Goal: Task Accomplishment & Management: Complete application form

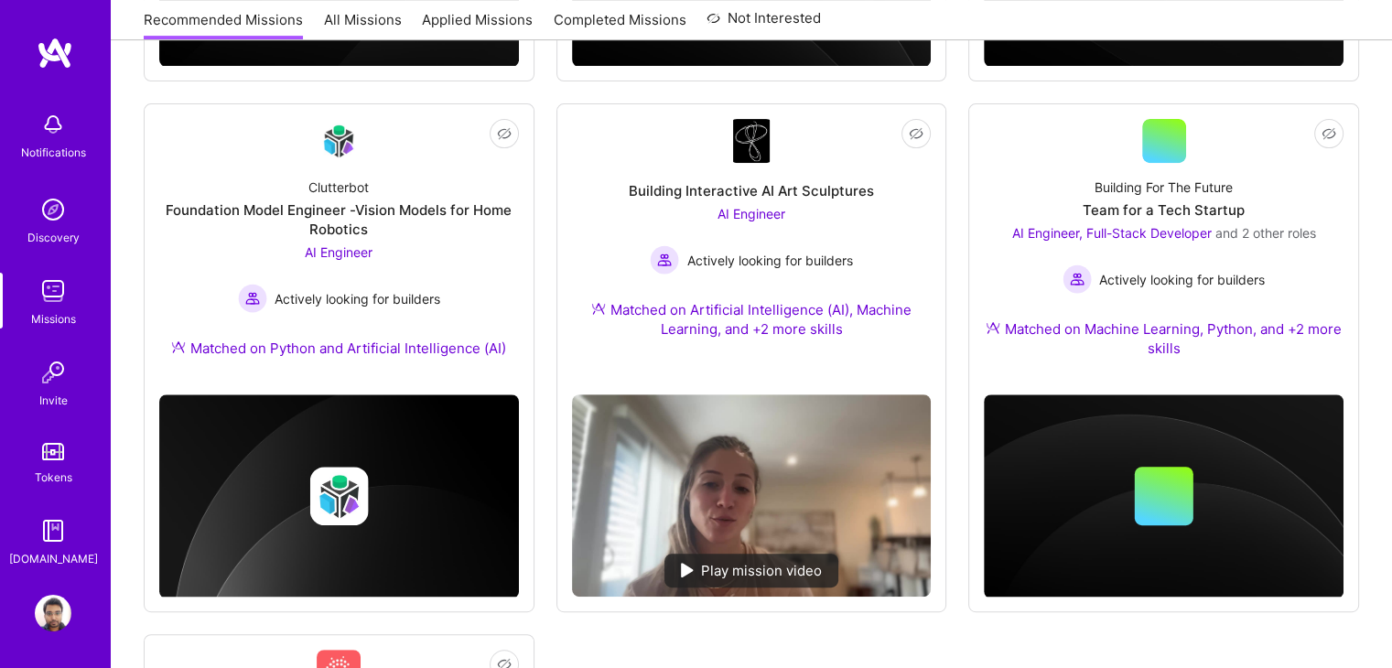
scroll to position [715, 0]
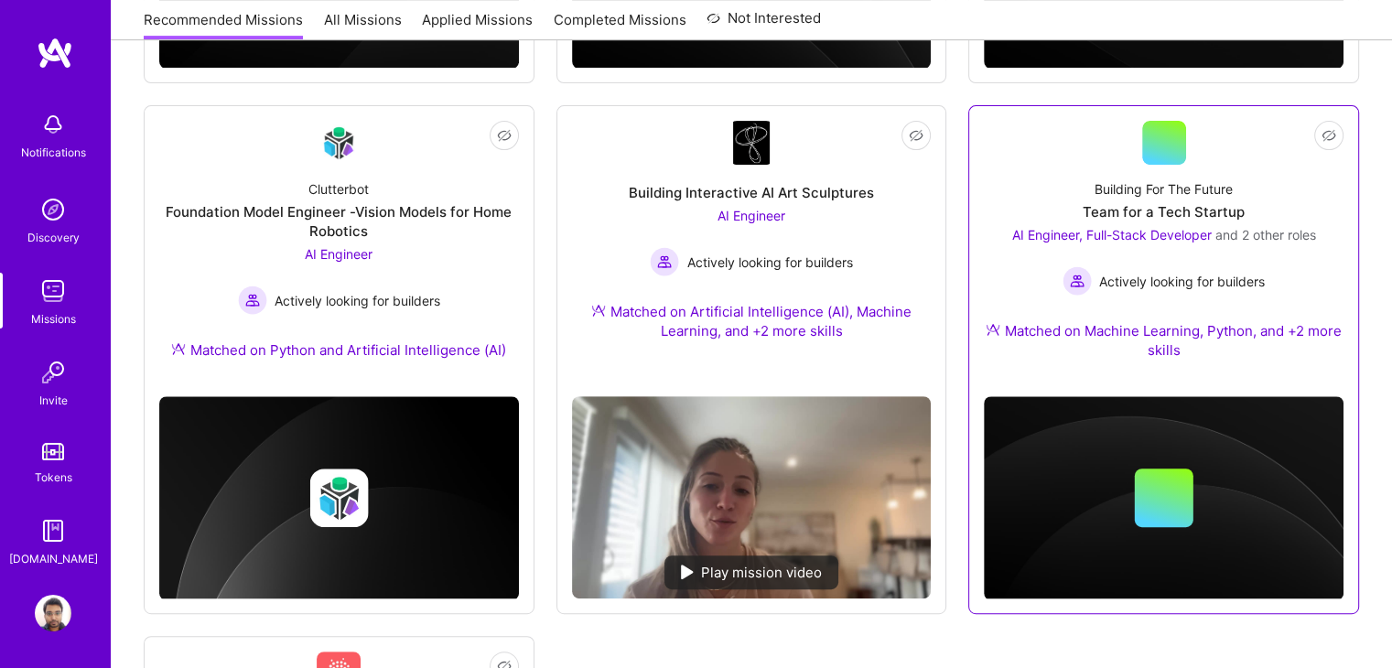
click at [1270, 245] on div "AI Engineer, Full-Stack Developer and 2 other roles Actively looking for builde…" at bounding box center [1164, 260] width 304 height 70
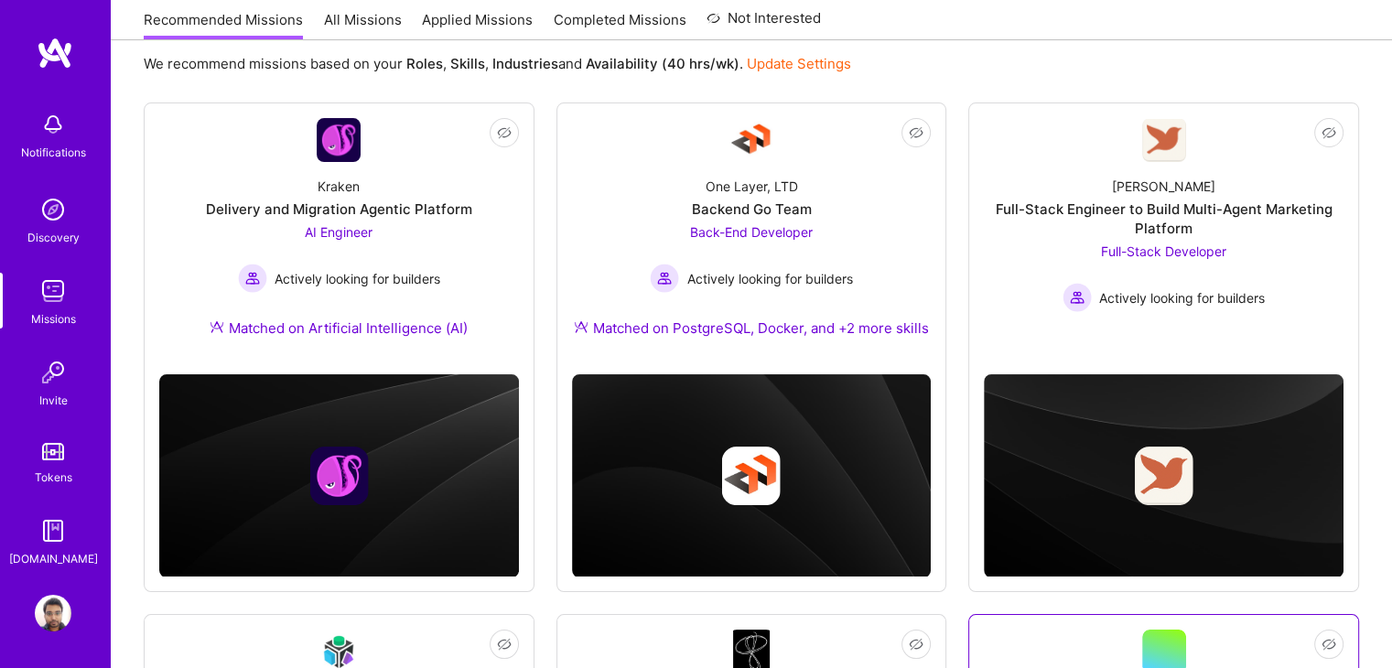
scroll to position [205, 0]
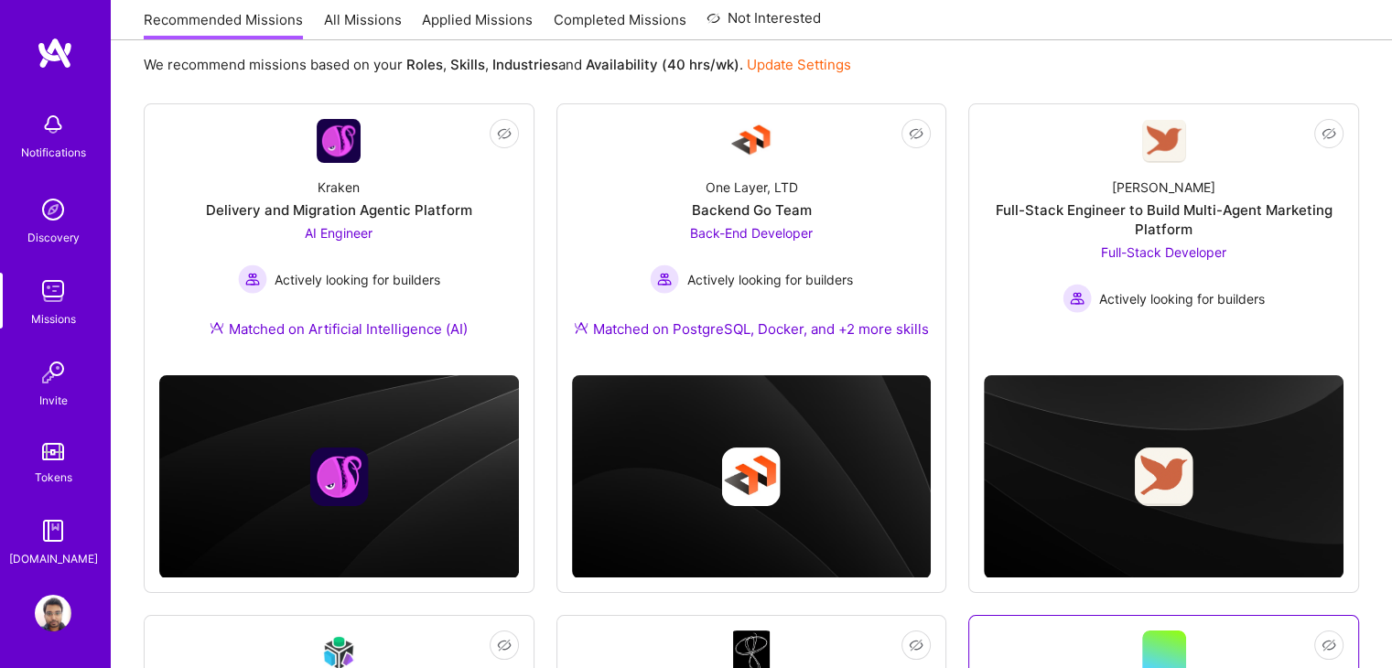
click at [1270, 245] on div "[PERSON_NAME] Full-Stack Engineer to Build Multi-Agent Marketing Platform Full-…" at bounding box center [1164, 238] width 360 height 150
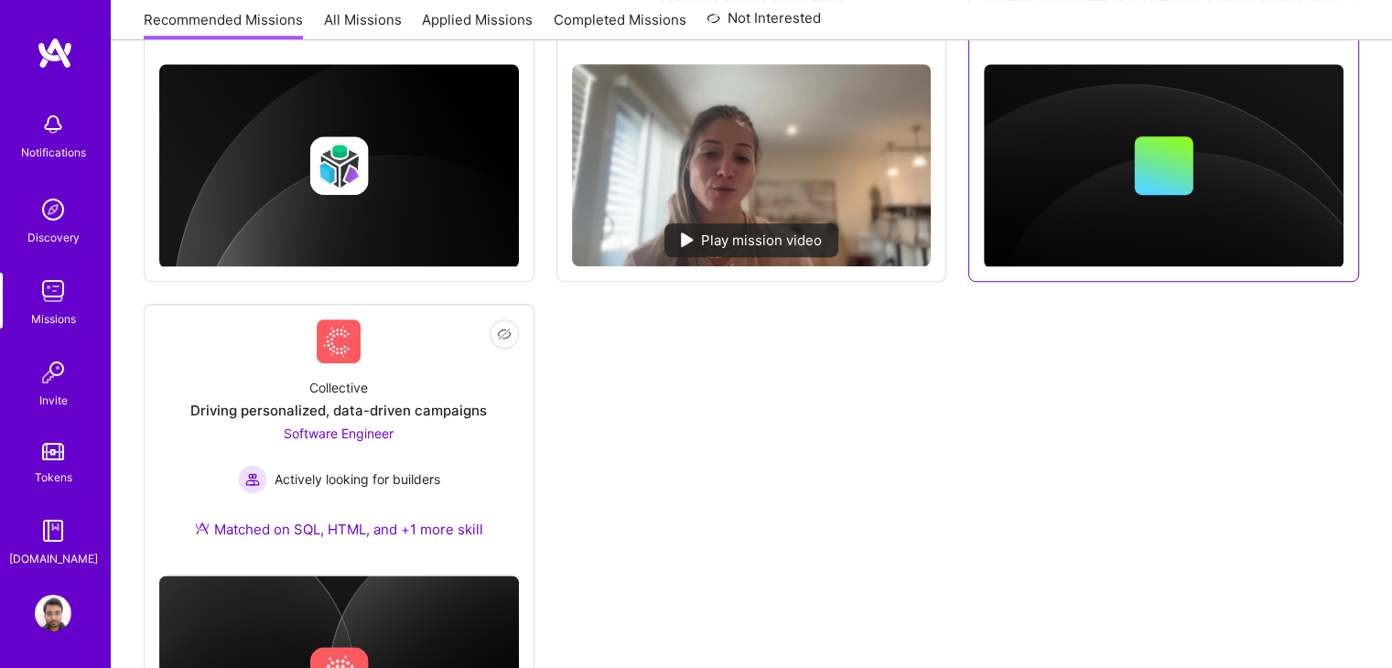
scroll to position [1216, 0]
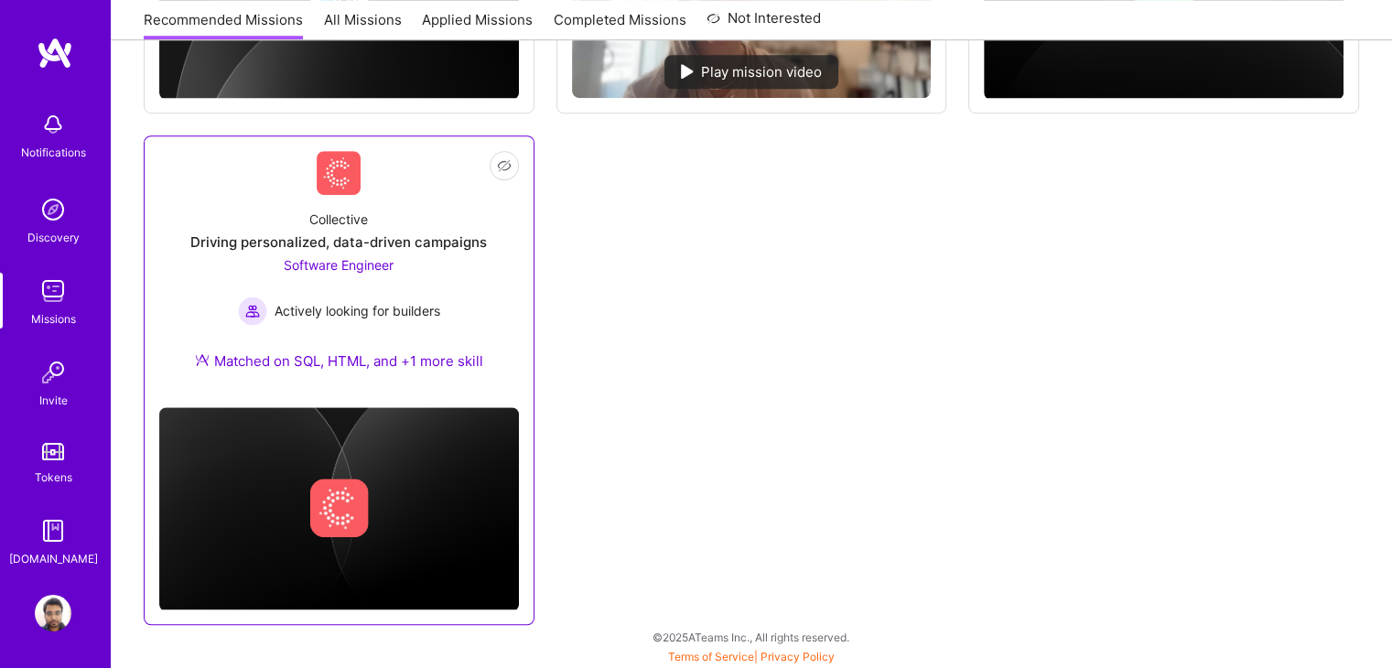
click at [467, 270] on div "Collective Driving personalized, data-driven campaigns Software Engineer Active…" at bounding box center [339, 294] width 360 height 198
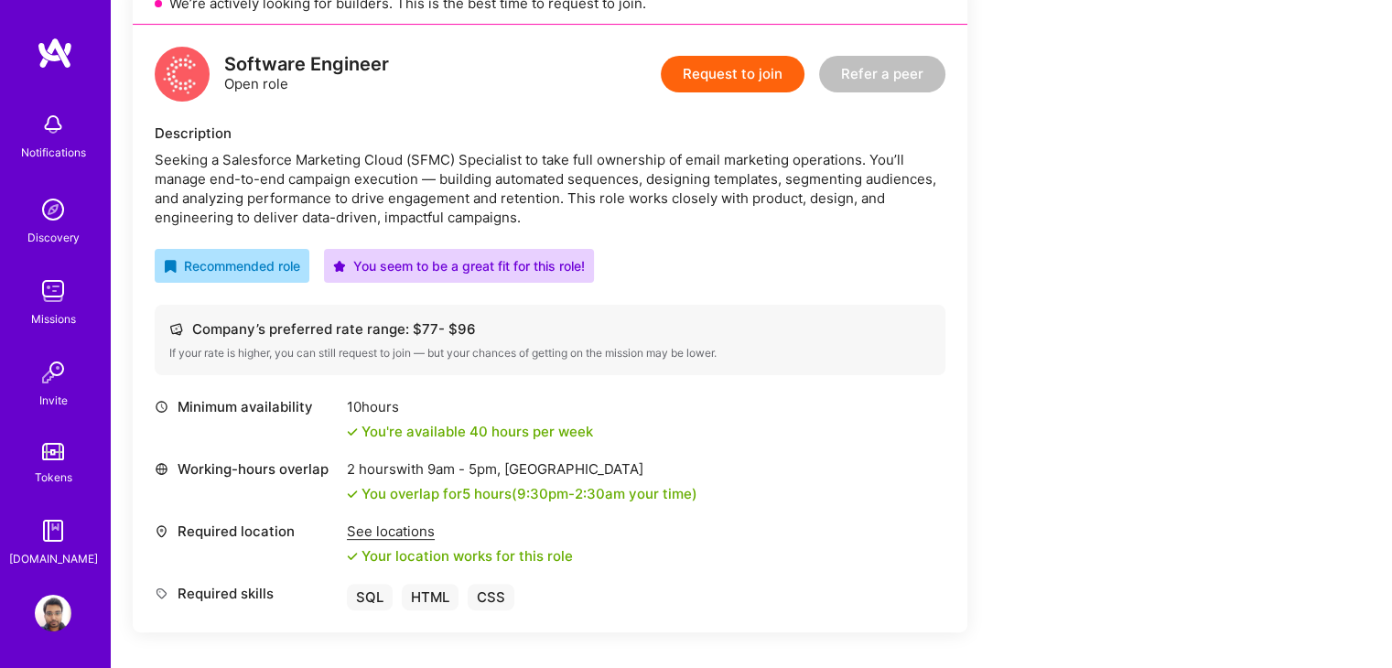
scroll to position [403, 0]
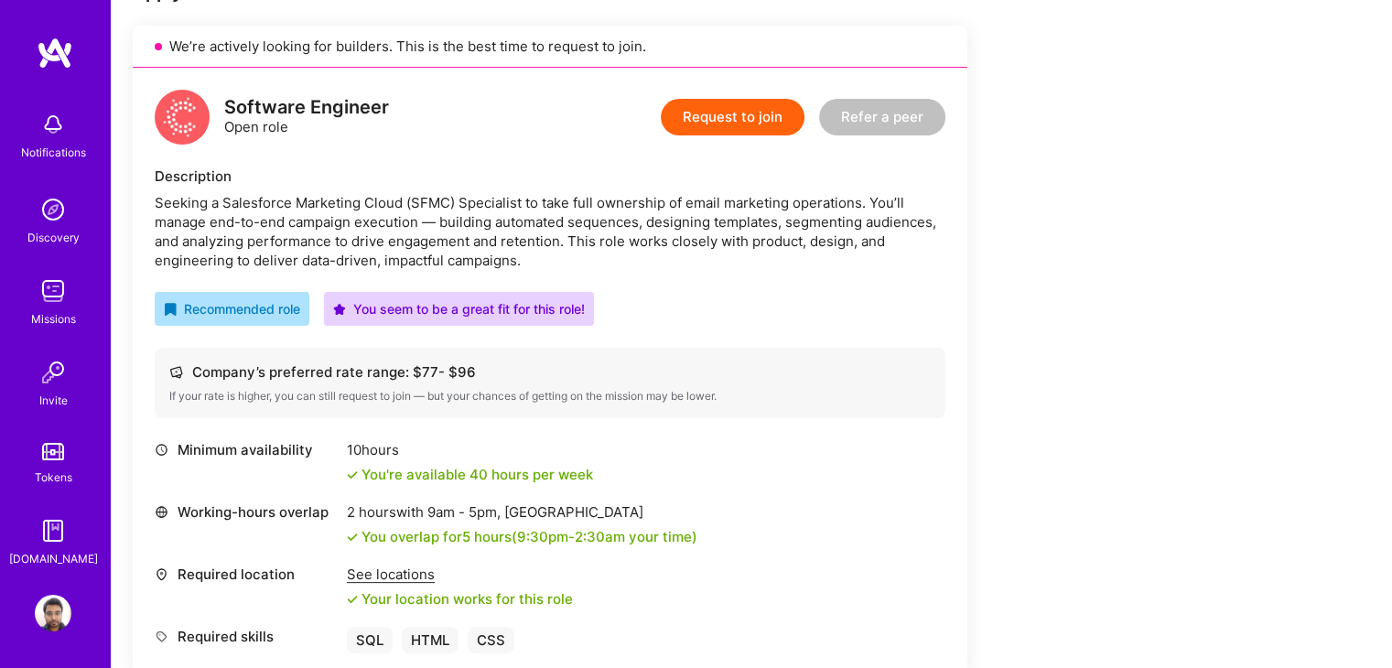
click at [712, 117] on button "Request to join" at bounding box center [733, 117] width 144 height 37
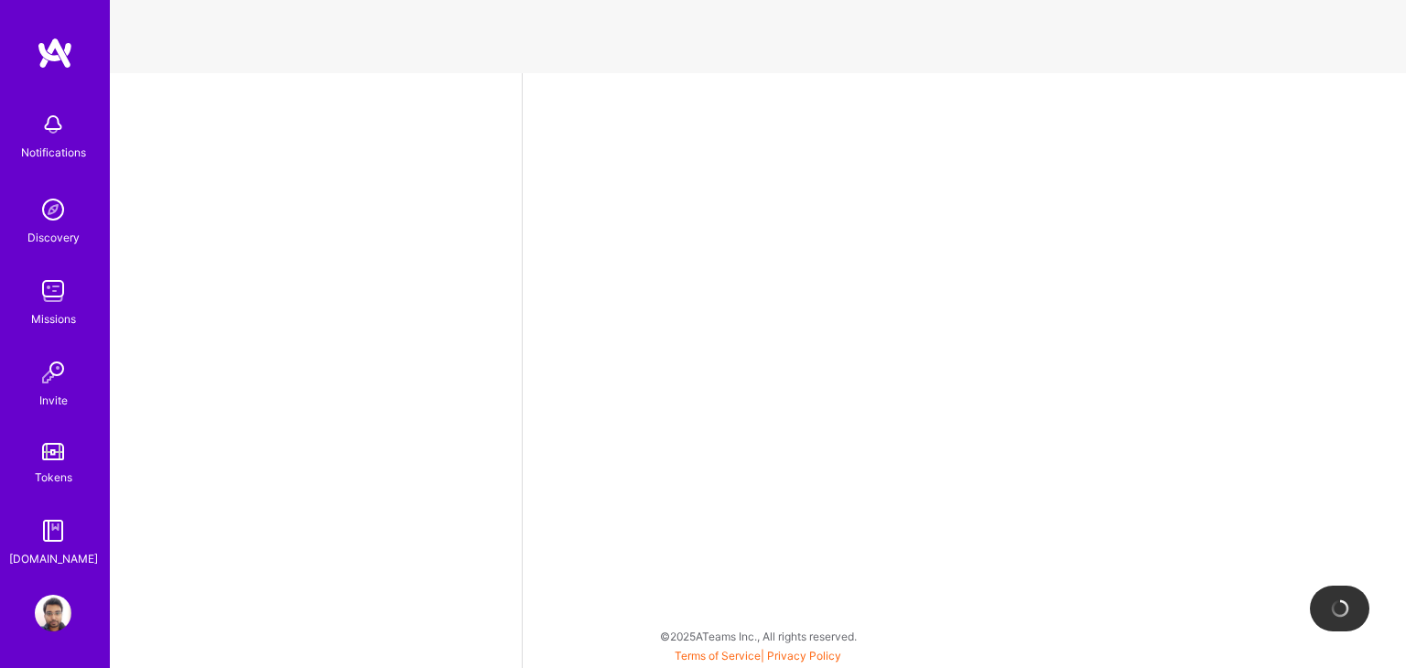
select select "IN"
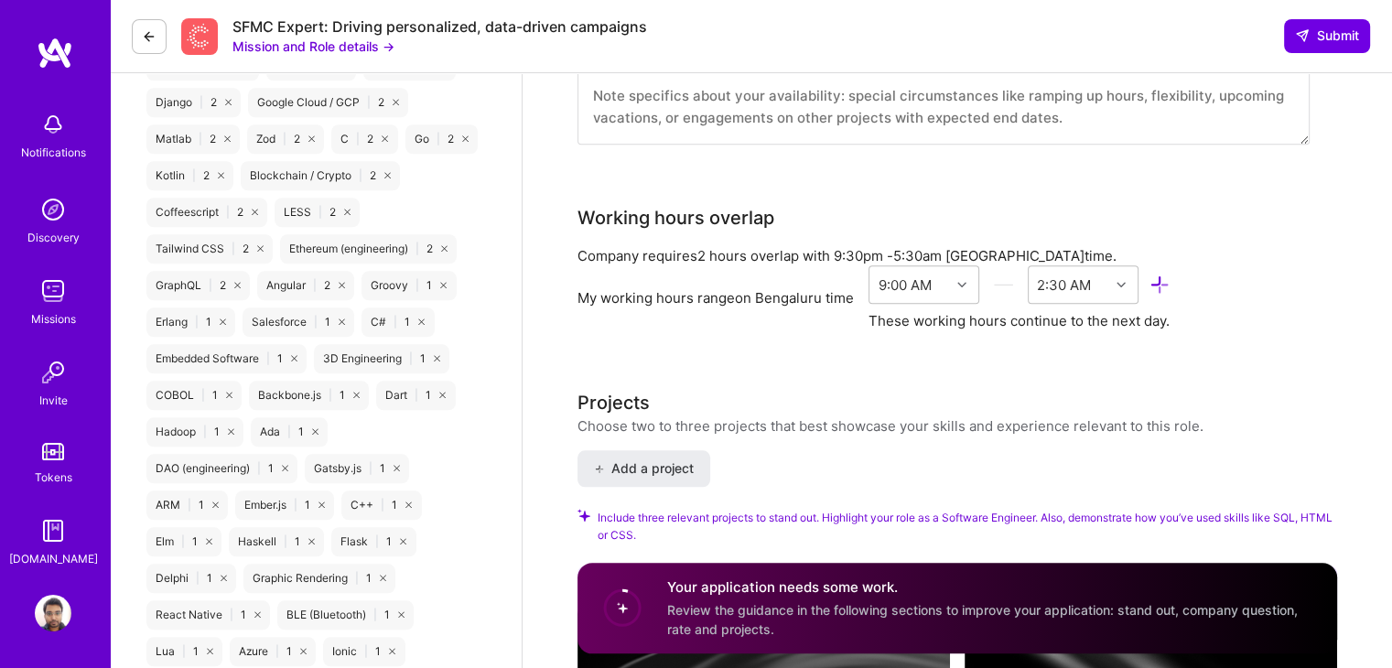
scroll to position [1712, 0]
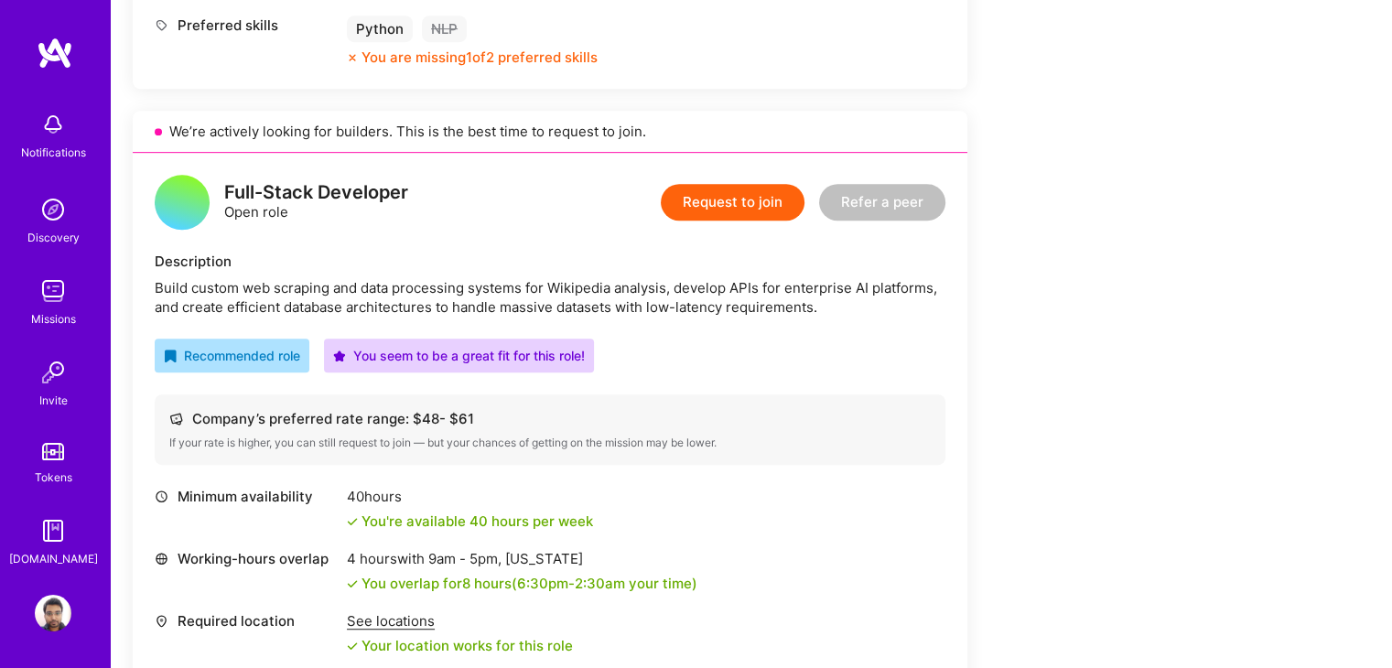
scroll to position [954, 0]
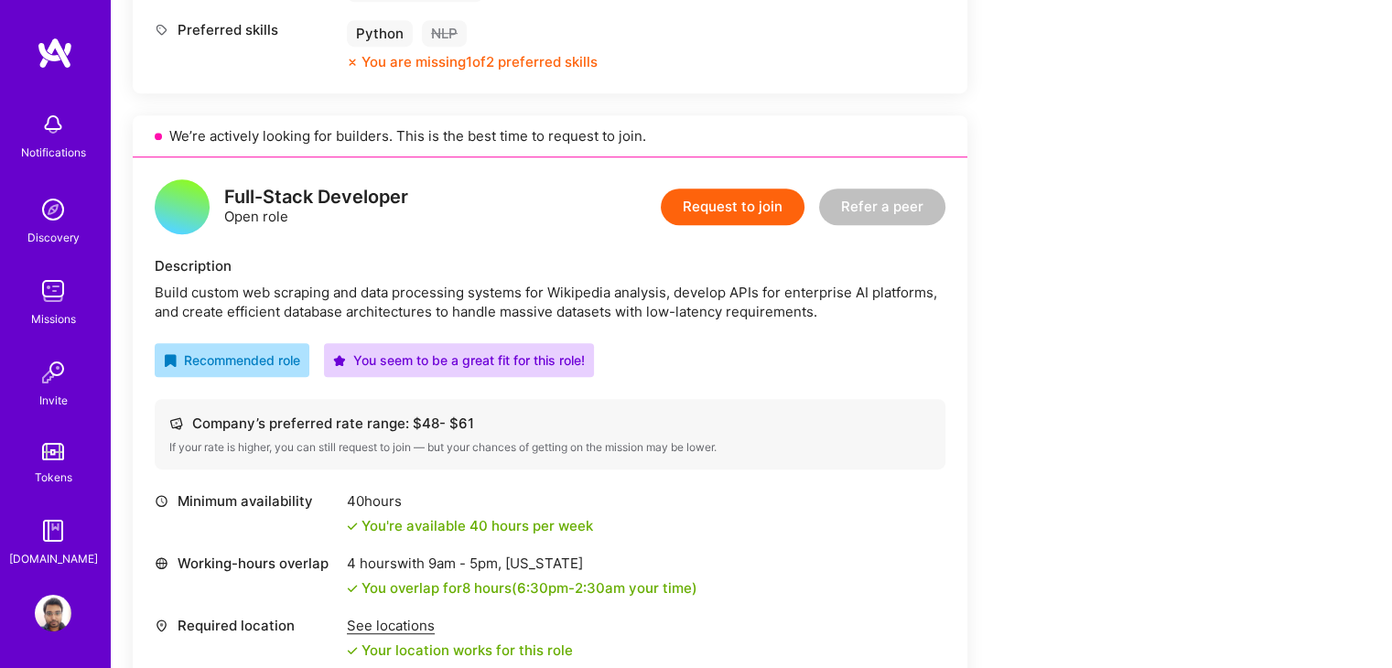
click at [732, 216] on button "Request to join" at bounding box center [733, 207] width 144 height 37
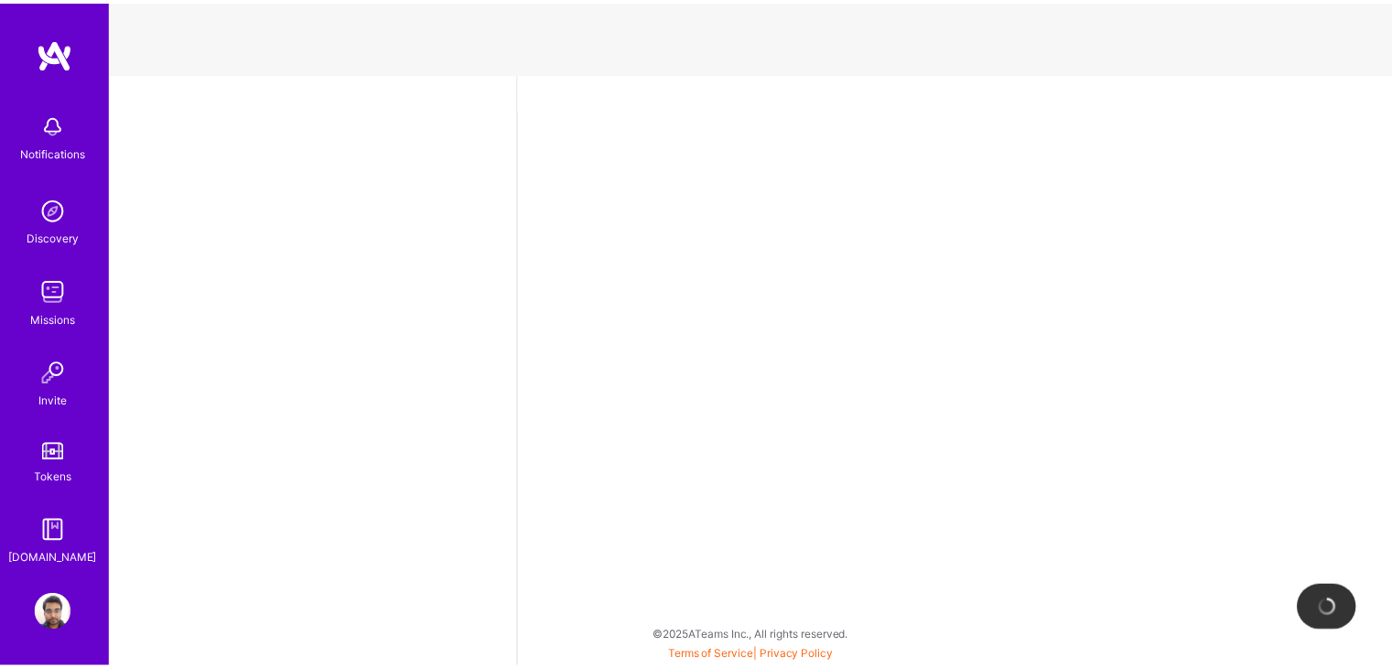
select select "IN"
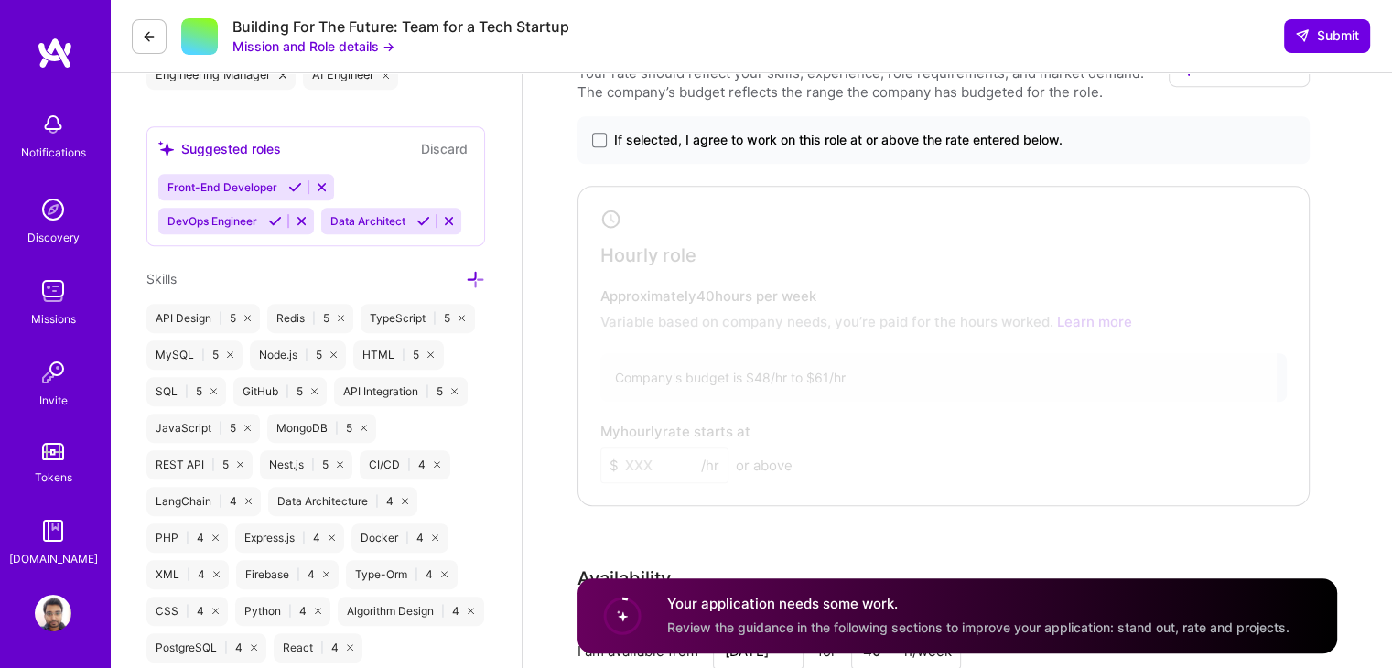
scroll to position [838, 0]
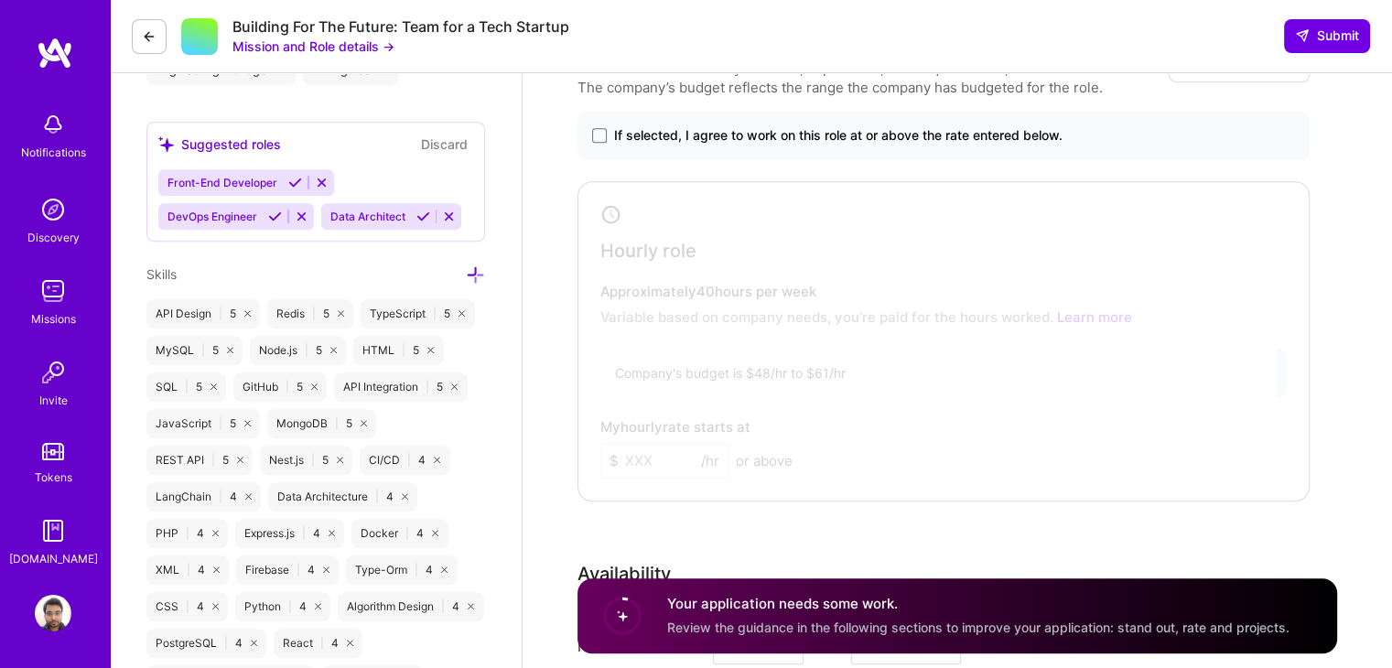
click at [1018, 145] on span "If selected, I agree to work on this role at or above the rate entered below." at bounding box center [838, 135] width 448 height 18
click at [0, 0] on input "If selected, I agree to work on this role at or above the rate entered below." at bounding box center [0, 0] width 0 height 0
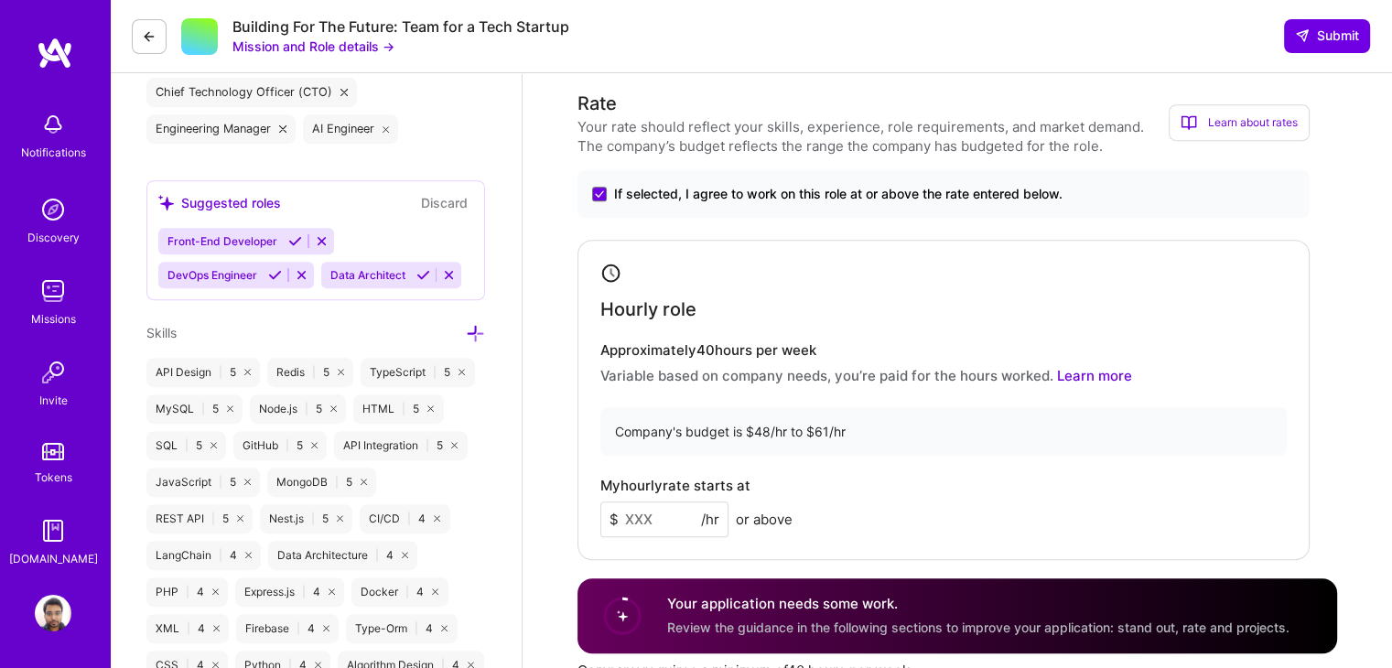
scroll to position [782, 0]
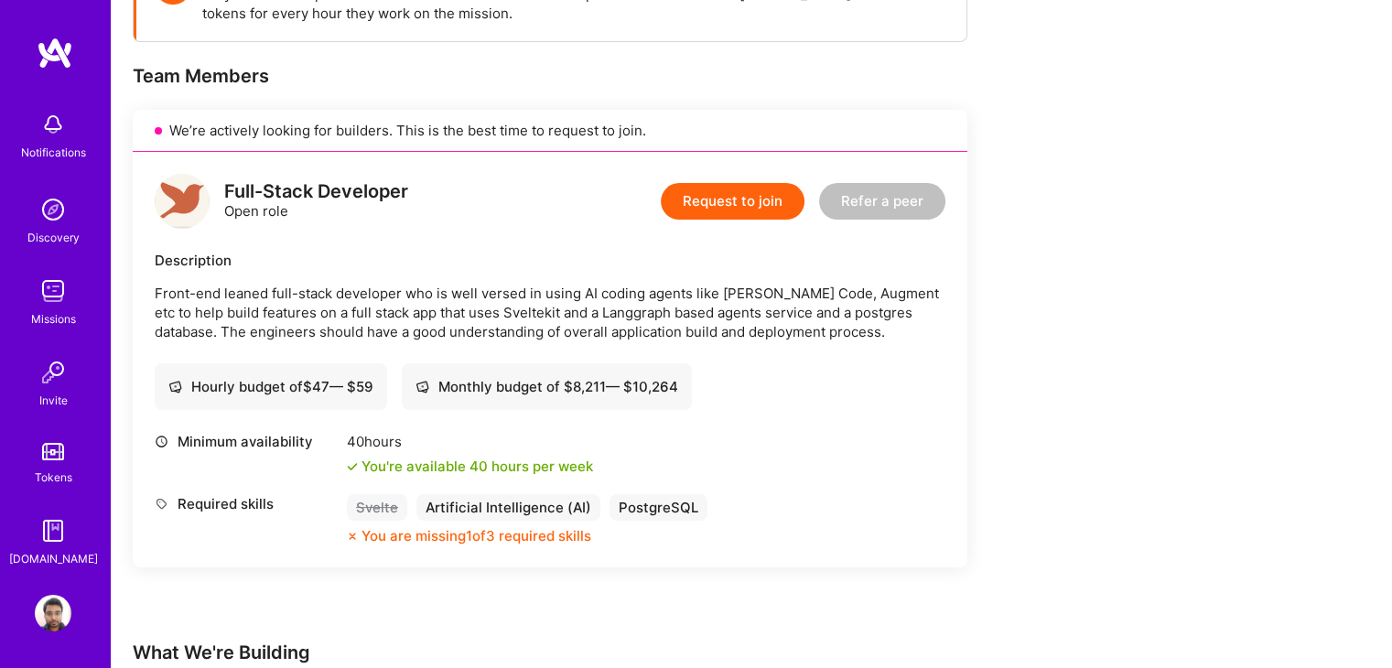
scroll to position [318, 0]
